Goal: Task Accomplishment & Management: Complete application form

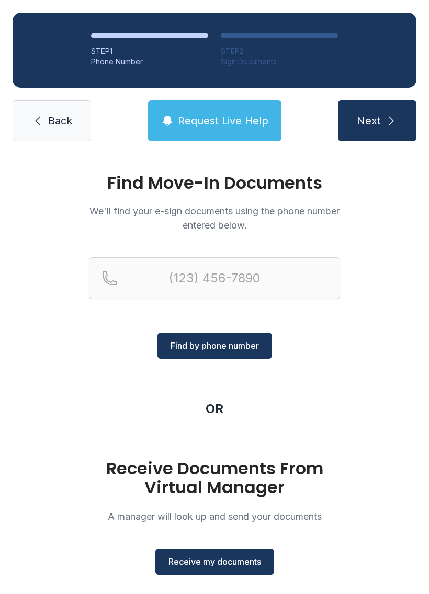
click at [222, 555] on button "Receive my documents" at bounding box center [214, 562] width 119 height 26
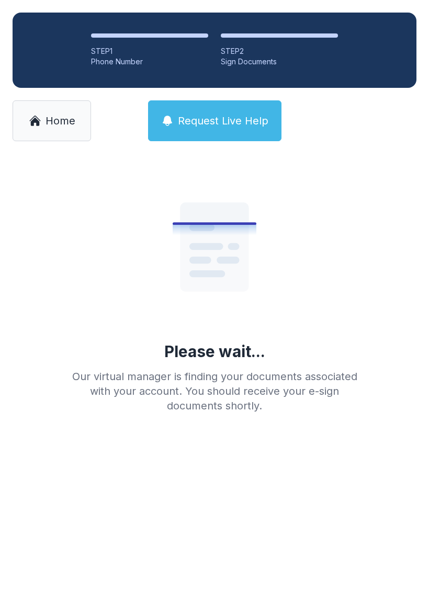
click at [57, 138] on link "Home" at bounding box center [52, 120] width 78 height 41
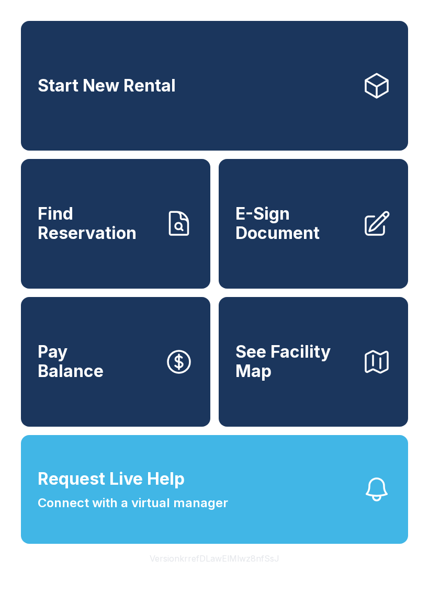
click at [296, 235] on span "E-Sign Document" at bounding box center [294, 224] width 118 height 38
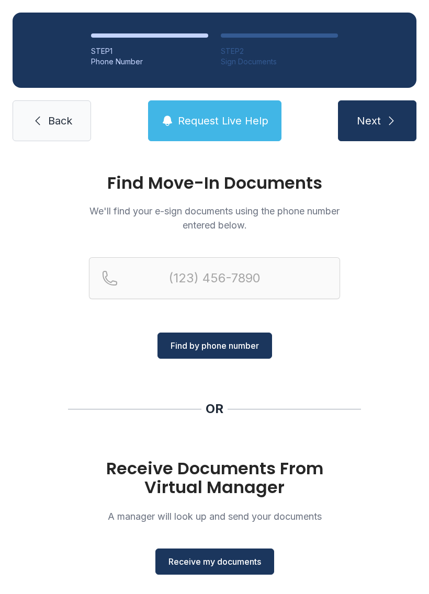
click at [223, 574] on button "Receive my documents" at bounding box center [214, 562] width 119 height 26
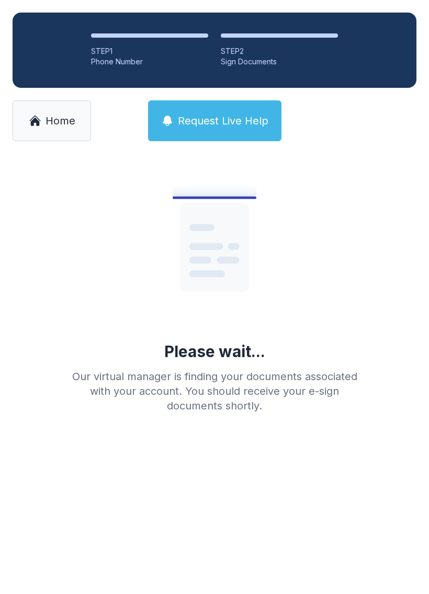
click at [50, 116] on span "Home" at bounding box center [61, 121] width 30 height 15
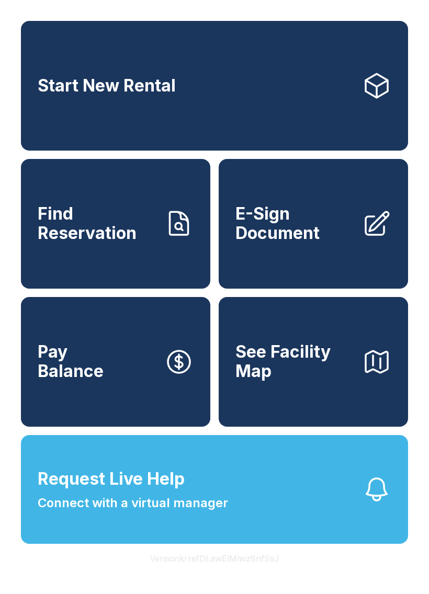
click at [324, 268] on link "E-Sign Document" at bounding box center [313, 224] width 189 height 130
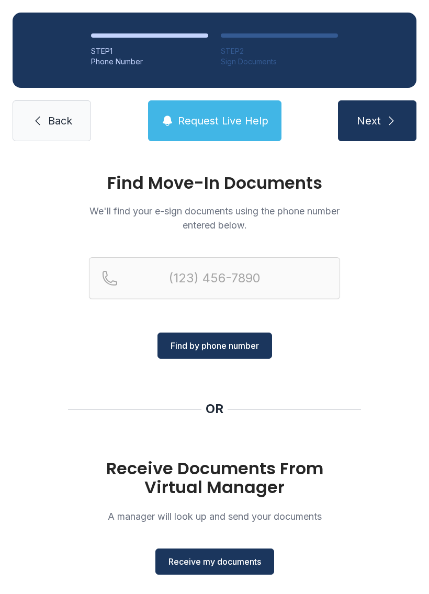
click at [57, 119] on span "Back" at bounding box center [60, 121] width 24 height 15
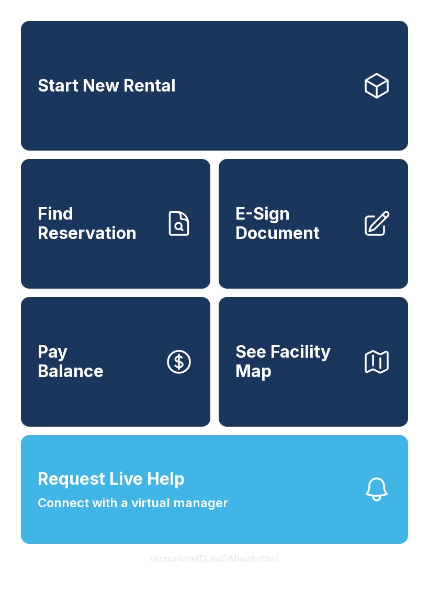
click at [298, 269] on link "E-Sign Document" at bounding box center [313, 224] width 189 height 130
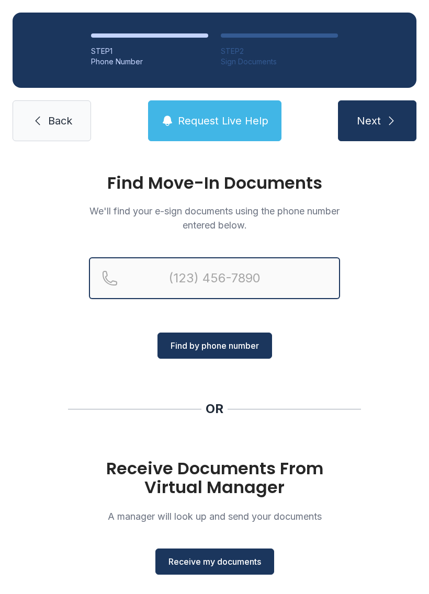
click at [216, 279] on input "Reservation phone number" at bounding box center [214, 278] width 251 height 42
type input "[PHONE_NUMBER]"
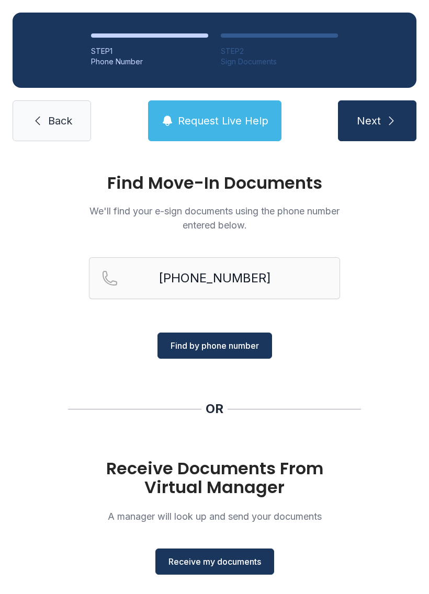
click at [233, 343] on span "Find by phone number" at bounding box center [215, 346] width 88 height 13
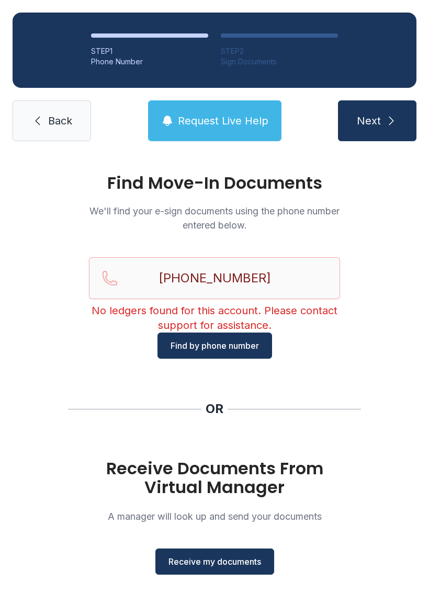
click at [199, 573] on button "Receive my documents" at bounding box center [214, 562] width 119 height 26
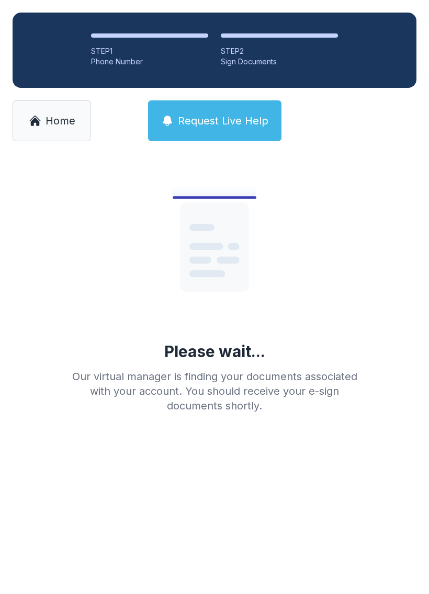
click at [150, 52] on div "STEP 1" at bounding box center [149, 51] width 117 height 10
click at [51, 129] on link "Home" at bounding box center [52, 120] width 78 height 41
